Goal: Transaction & Acquisition: Register for event/course

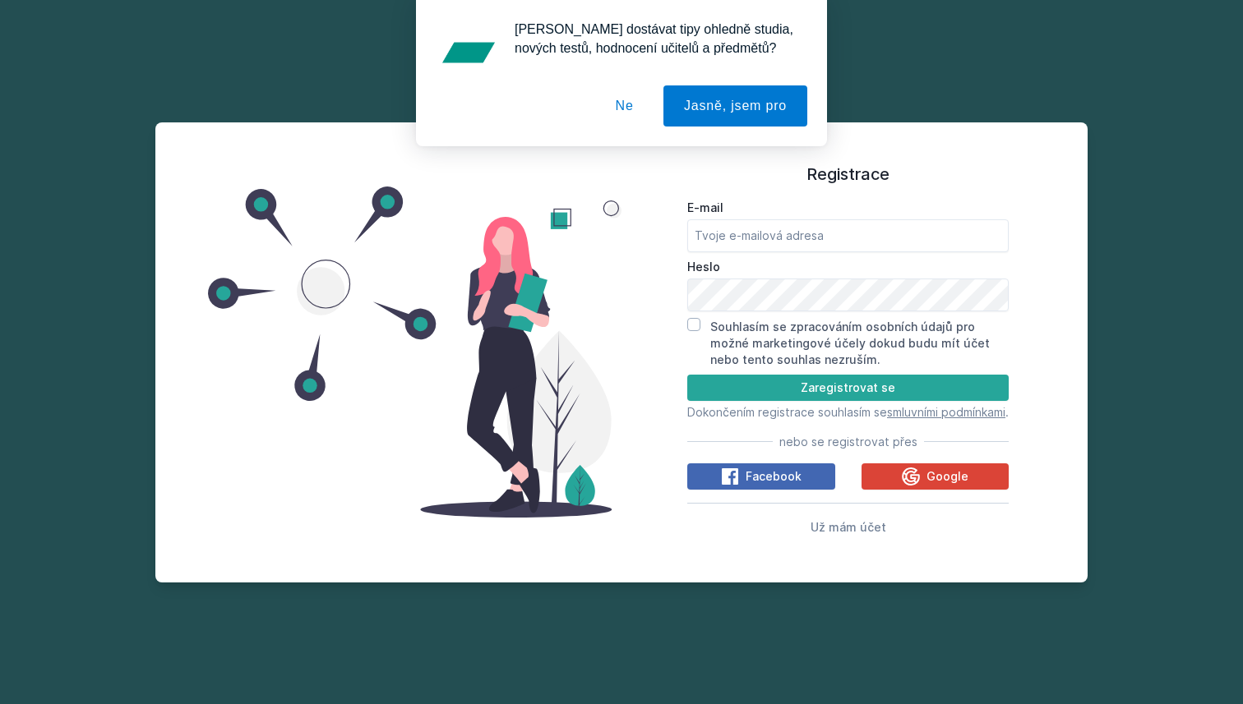
click at [610, 108] on button "Ne" at bounding box center [624, 105] width 59 height 41
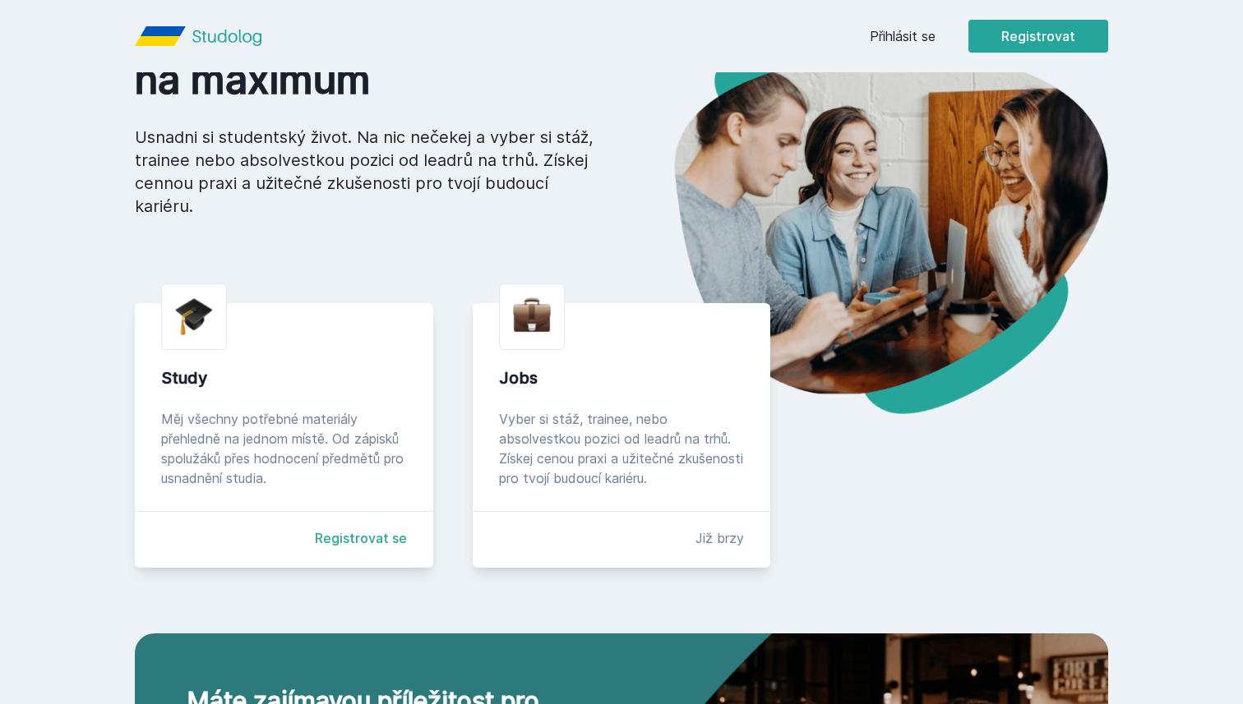
scroll to position [191, 0]
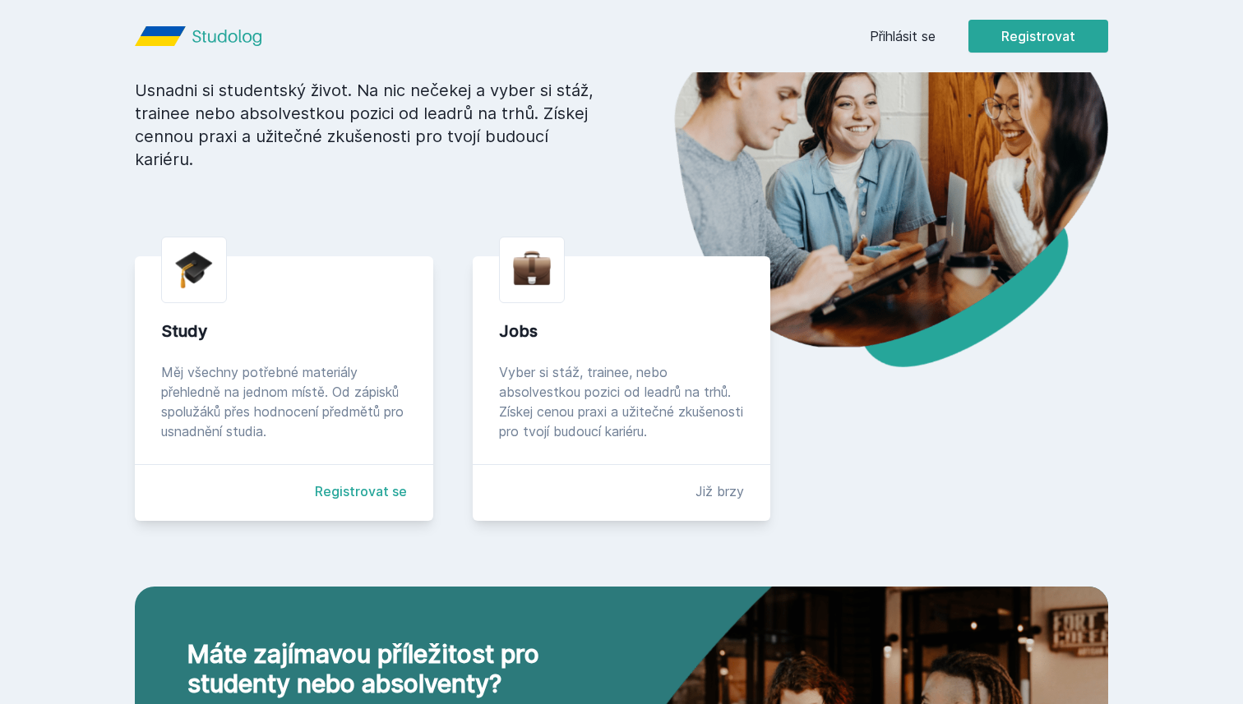
click at [370, 490] on link "Registrovat se" at bounding box center [361, 492] width 92 height 20
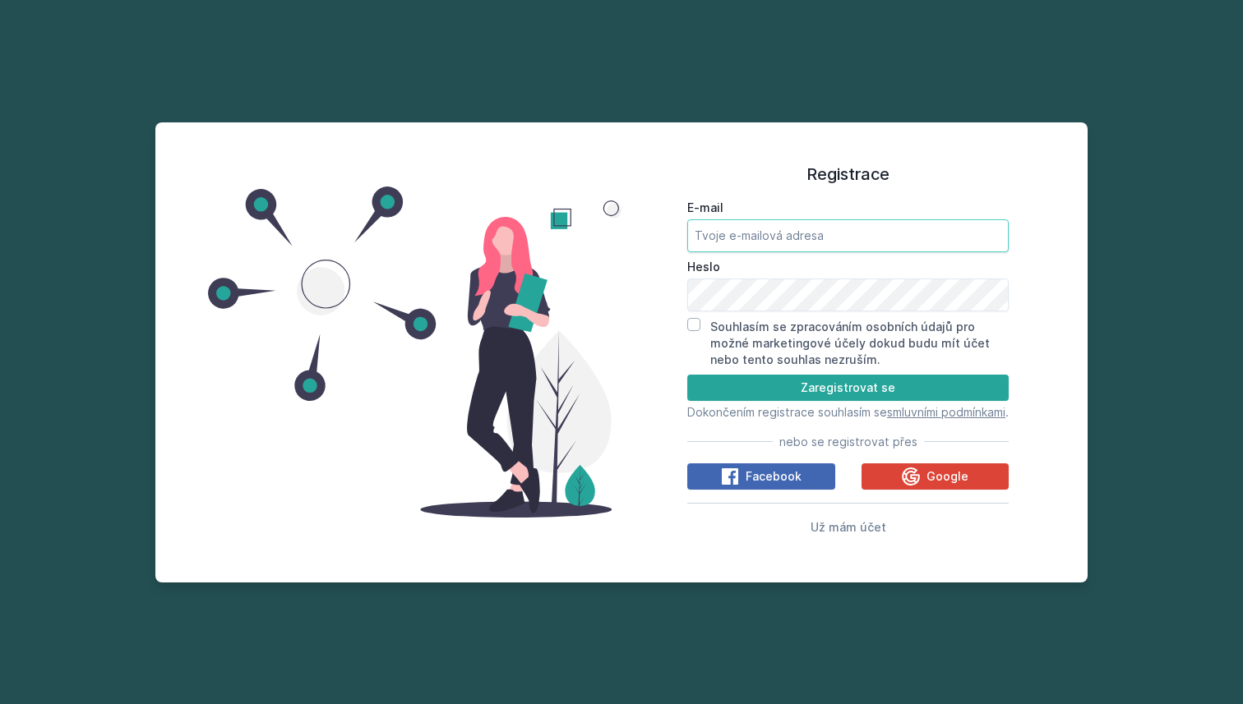
click at [776, 231] on input "E-mail" at bounding box center [847, 235] width 321 height 33
type input "jandabares@gmail.com"
click at [690, 318] on input "Souhlasím se zpracováním osobních údajů pro možné marketingové účely dokud budu…" at bounding box center [693, 324] width 13 height 13
checkbox input "true"
click at [904, 478] on icon at bounding box center [911, 477] width 20 height 20
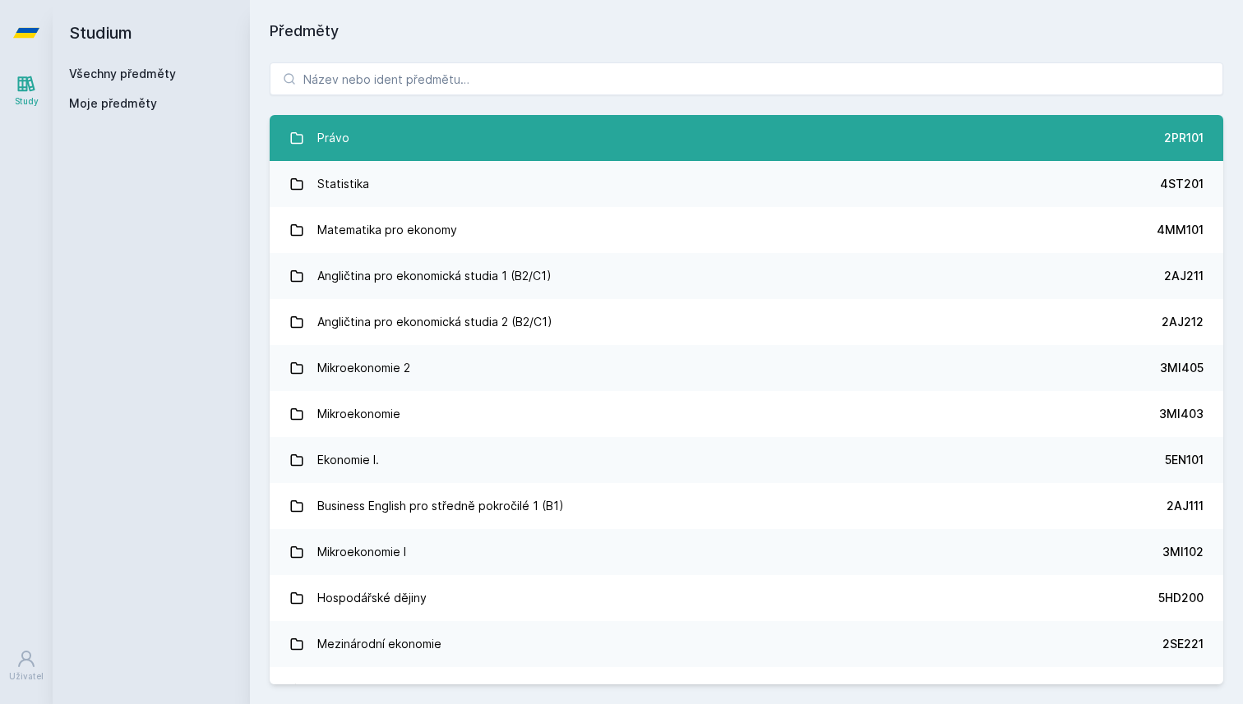
click at [390, 150] on link "Právo 2PR101" at bounding box center [746, 138] width 953 height 46
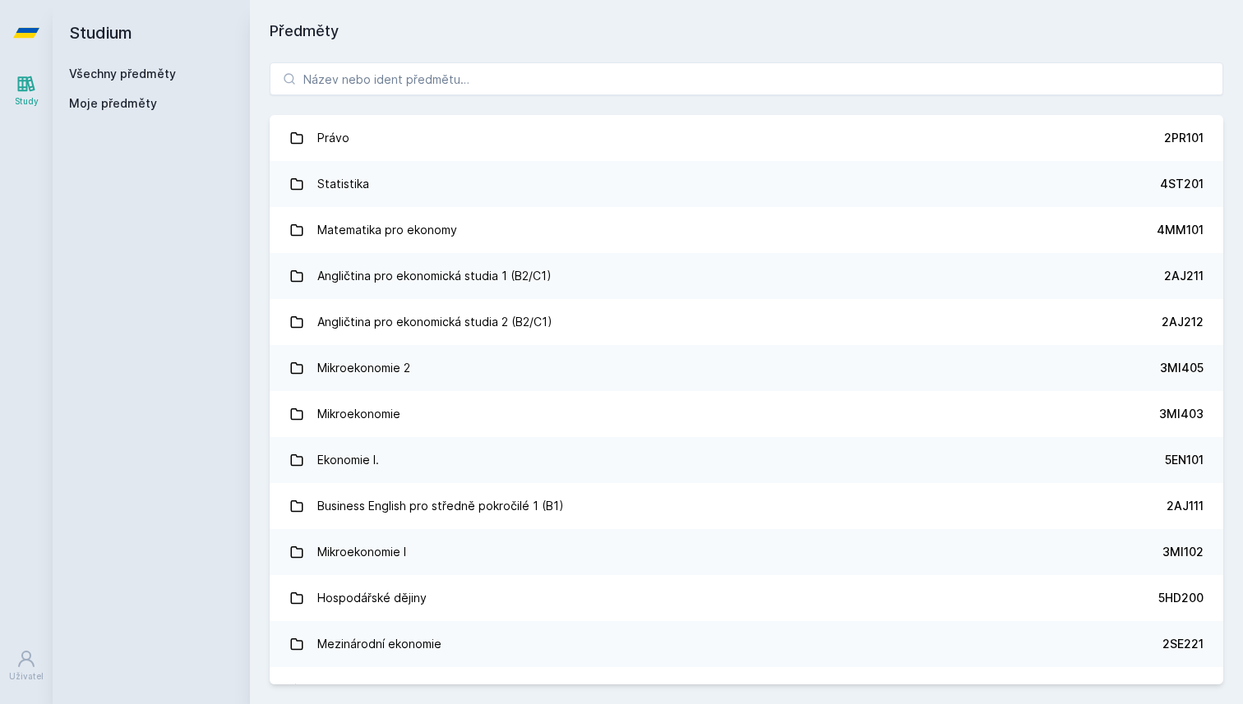
click at [117, 99] on span "Moje předměty" at bounding box center [113, 103] width 88 height 16
click at [135, 71] on link "Všechny předměty" at bounding box center [122, 74] width 107 height 14
click at [119, 107] on span "Moje předměty" at bounding box center [113, 103] width 88 height 16
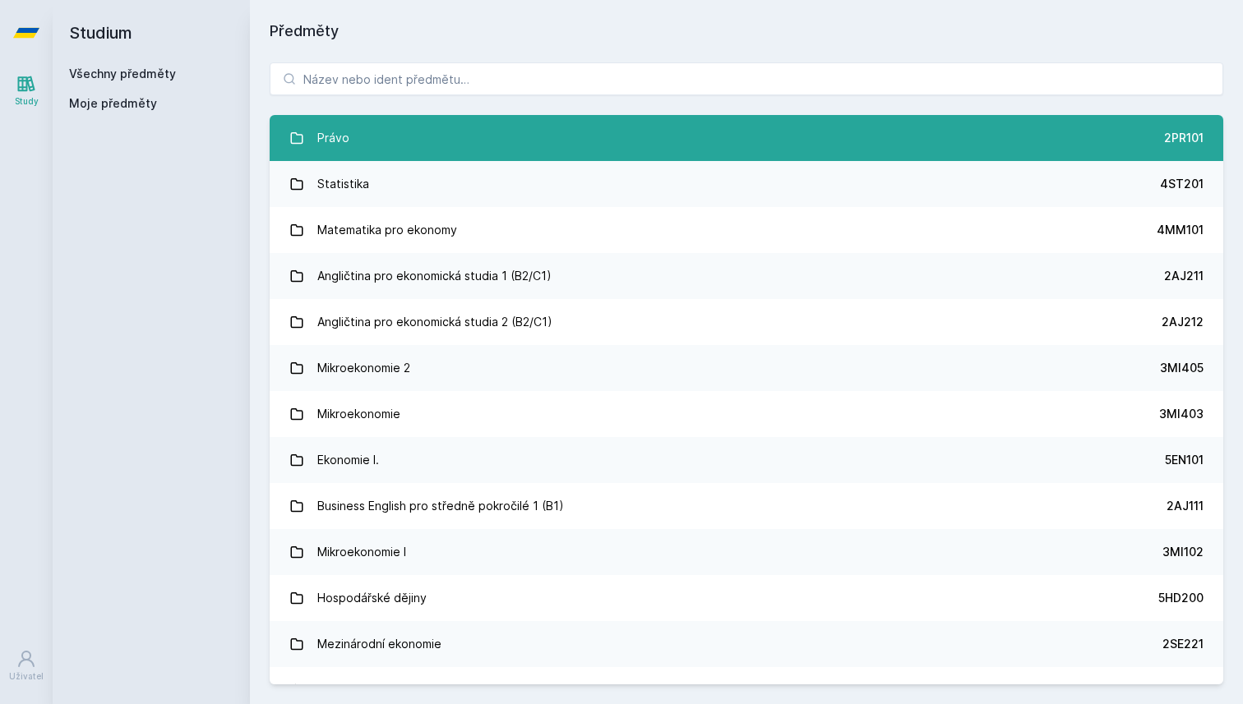
click at [810, 152] on link "Právo 2PR101" at bounding box center [746, 138] width 953 height 46
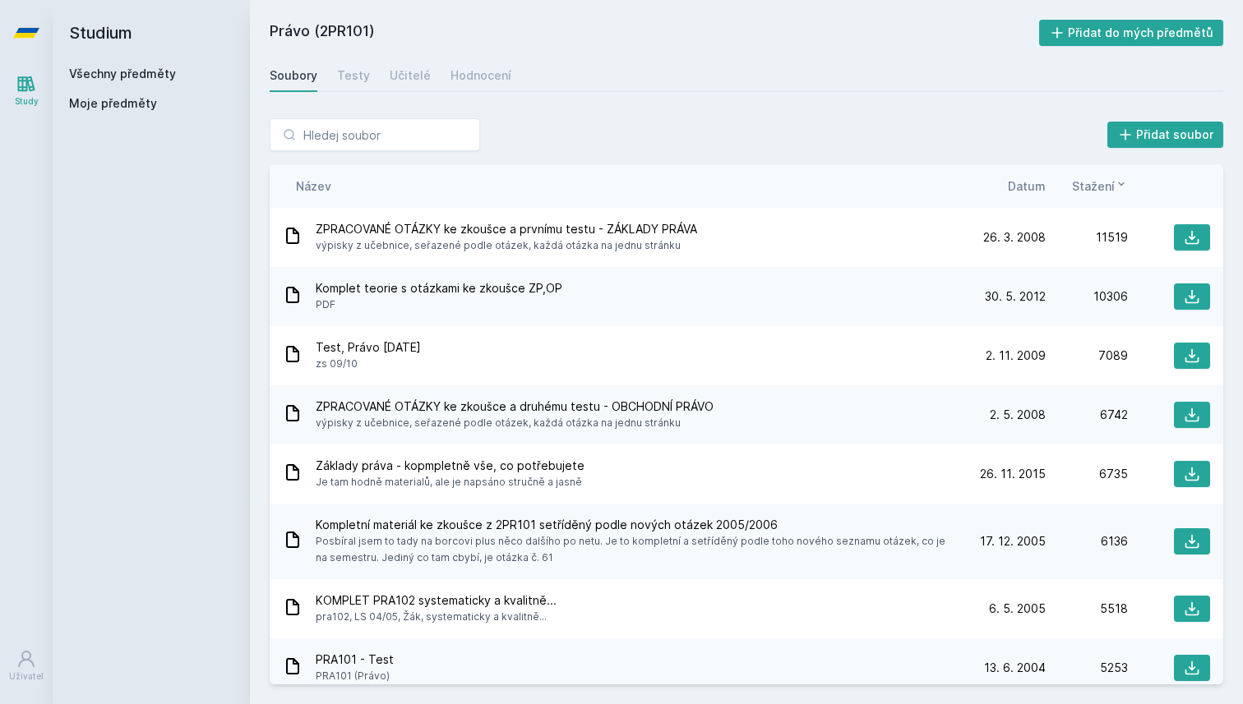
click at [117, 70] on link "Všechny předměty" at bounding box center [122, 74] width 107 height 14
